Goal: Task Accomplishment & Management: Manage account settings

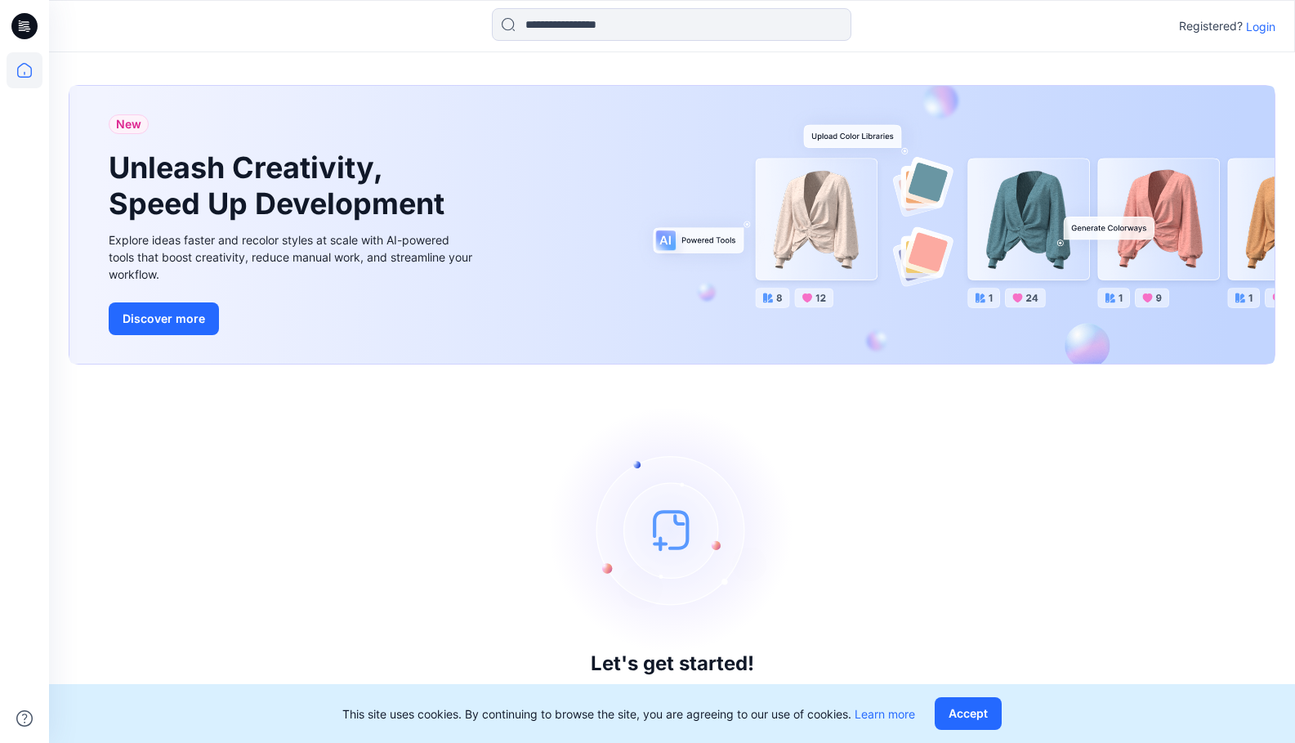
click at [1264, 31] on p "Login" at bounding box center [1260, 26] width 29 height 17
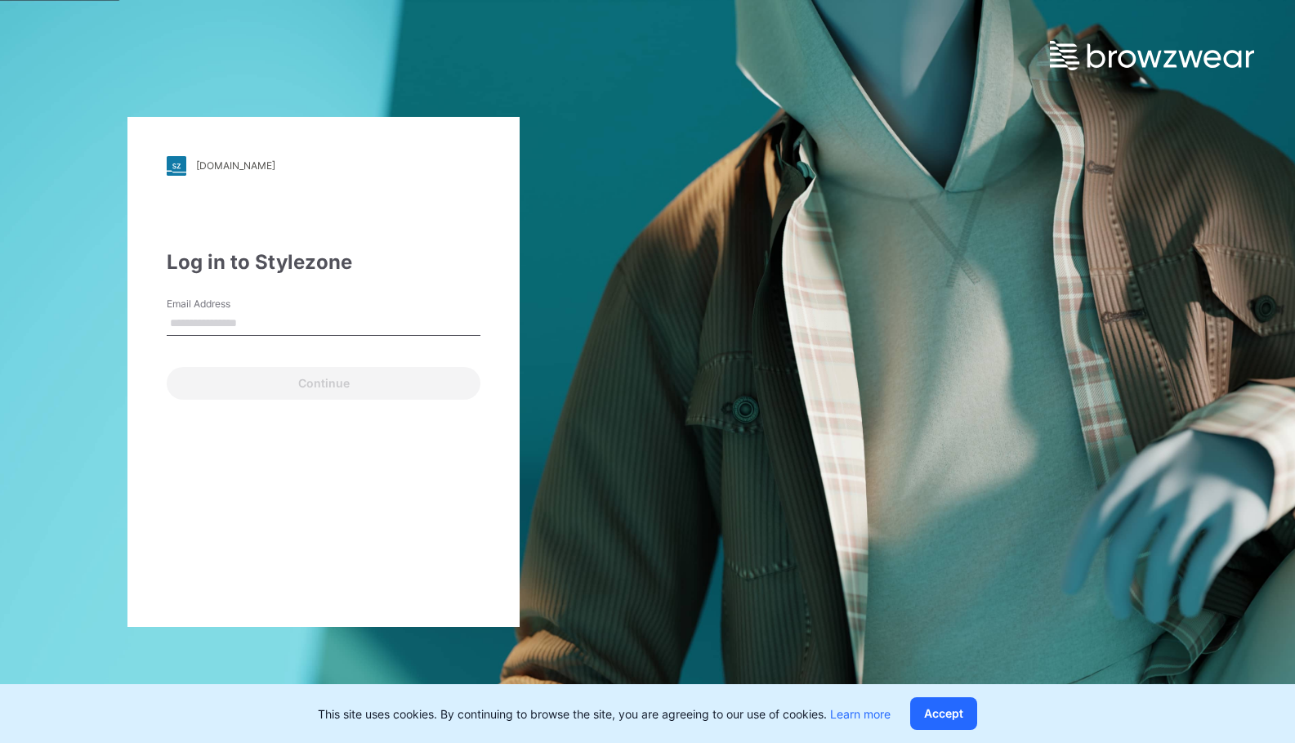
click at [233, 317] on input "Email Address" at bounding box center [324, 323] width 314 height 25
click at [250, 315] on input "Email Address" at bounding box center [324, 323] width 314 height 25
click at [246, 323] on input "Email Address" at bounding box center [324, 323] width 314 height 25
type input "**********"
click at [167, 367] on button "Continue" at bounding box center [324, 383] width 314 height 33
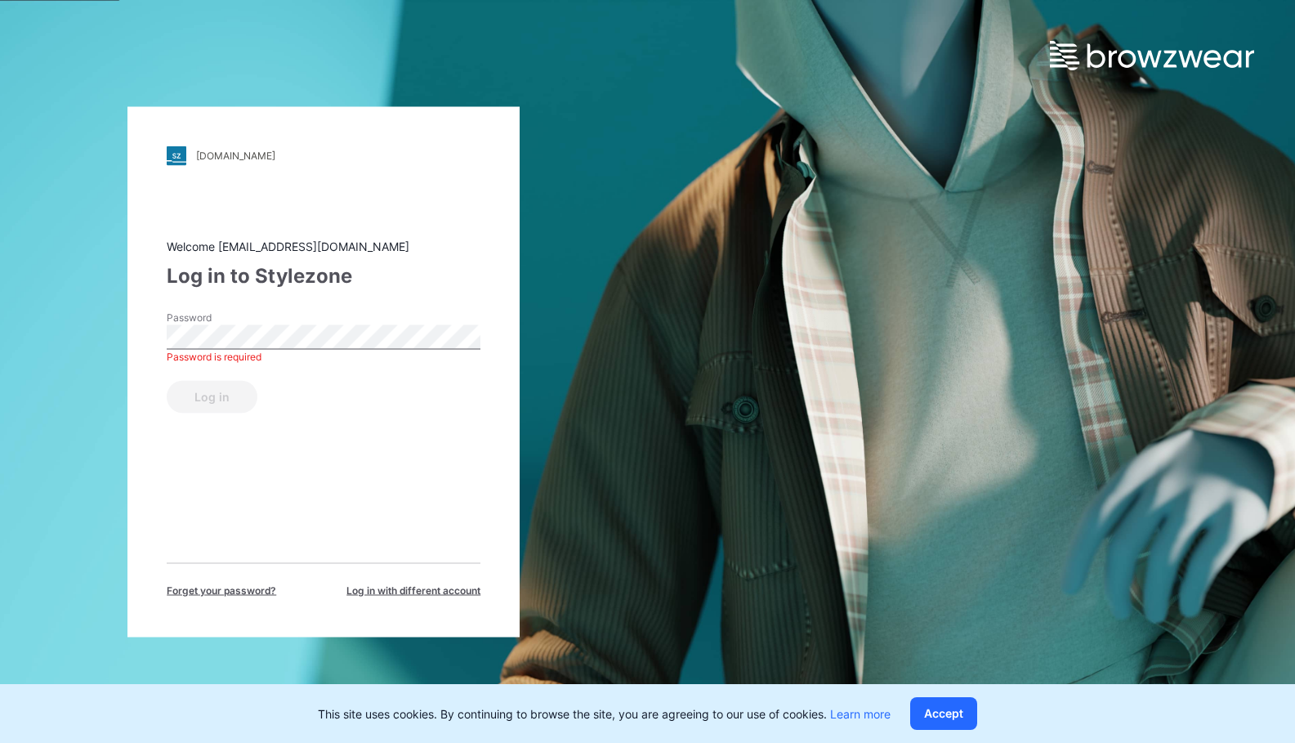
drag, startPoint x: 881, startPoint y: 298, endPoint x: 964, endPoint y: 269, distance: 87.6
click at [886, 295] on div "[DOMAIN_NAME] Loading... Welcome [EMAIL_ADDRESS][DOMAIN_NAME] Log in to Stylezo…" at bounding box center [647, 371] width 1295 height 743
